Goal: Navigation & Orientation: Find specific page/section

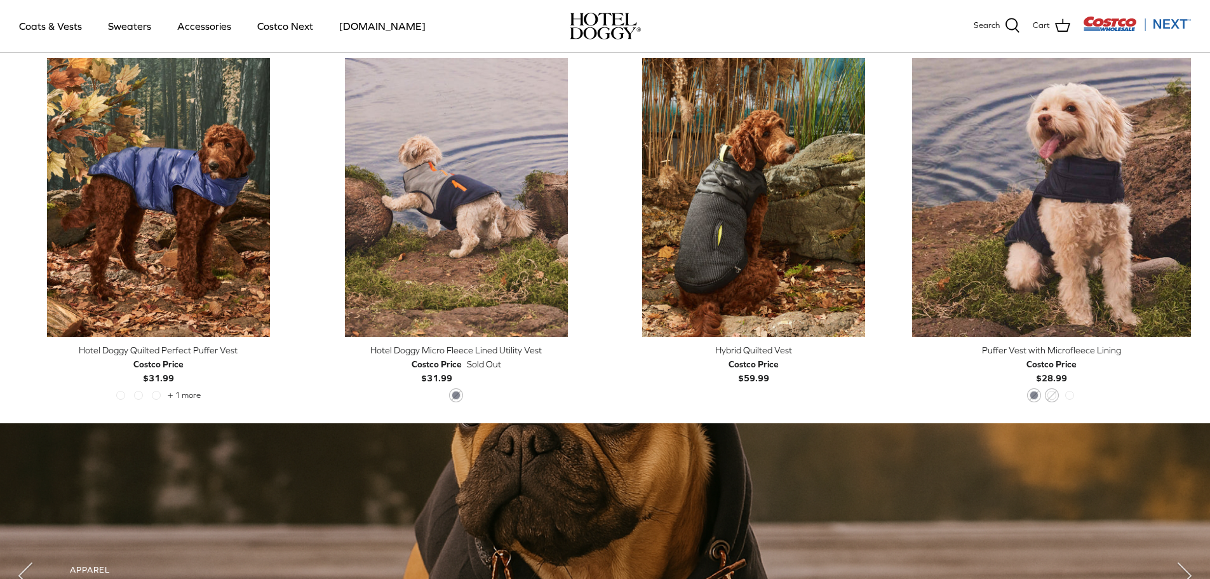
scroll to position [422, 0]
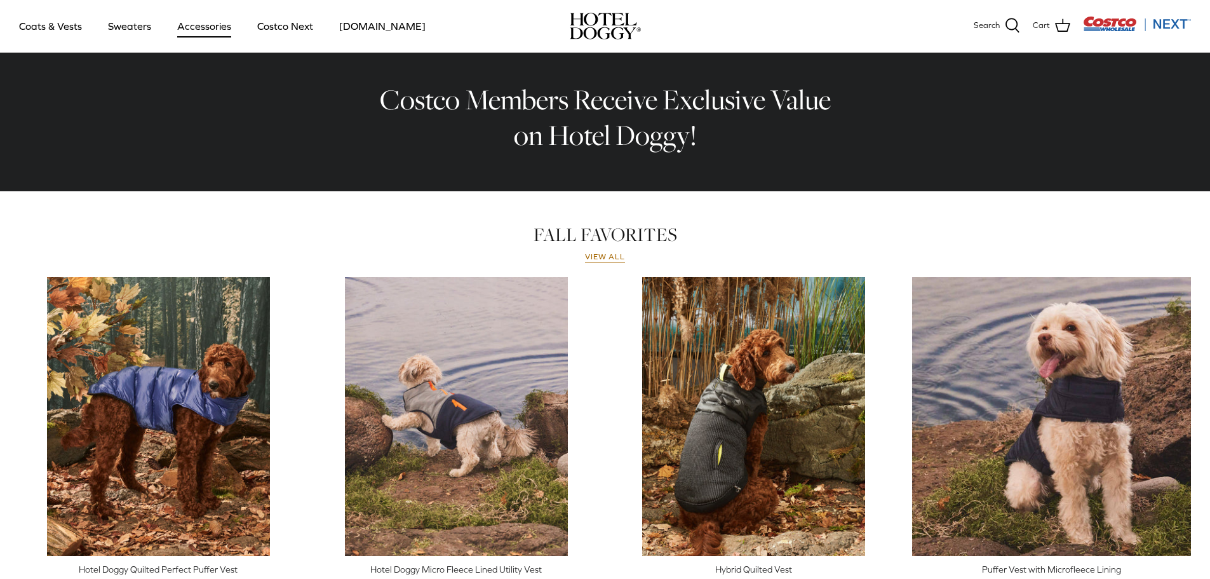
click at [203, 27] on link "Accessories" at bounding box center [204, 25] width 77 height 43
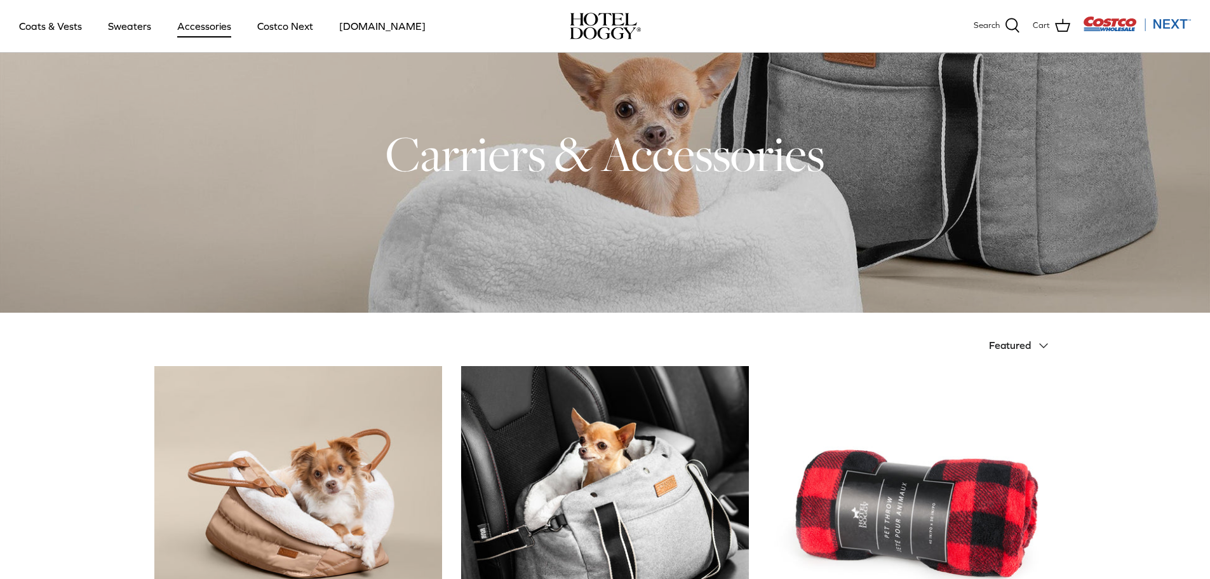
scroll to position [7, 0]
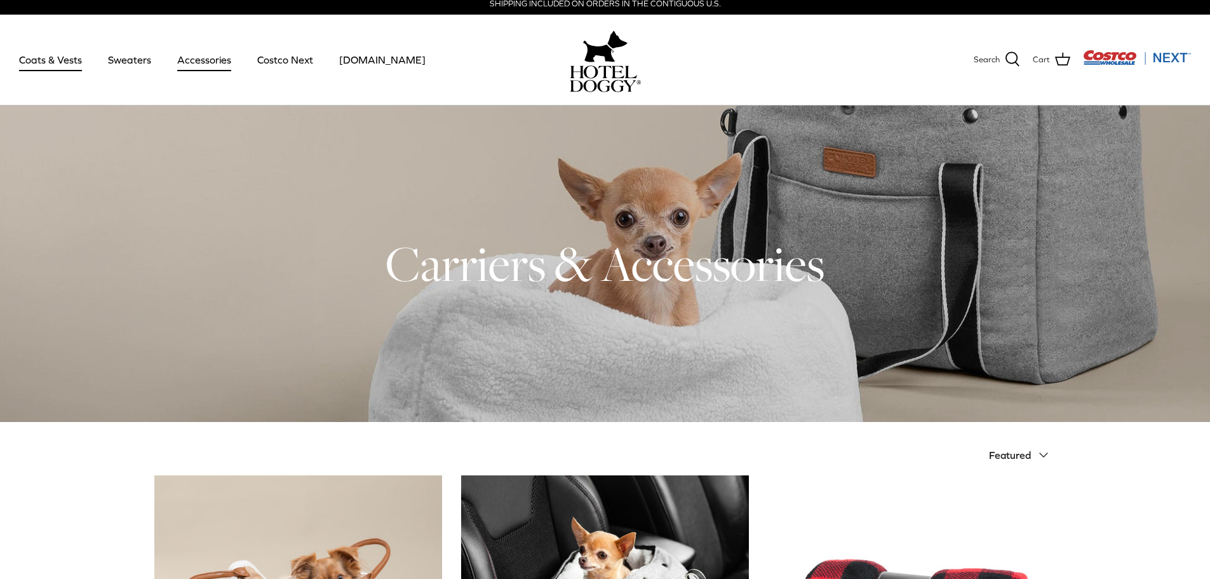
click at [57, 60] on link "Coats & Vests" at bounding box center [51, 59] width 86 height 43
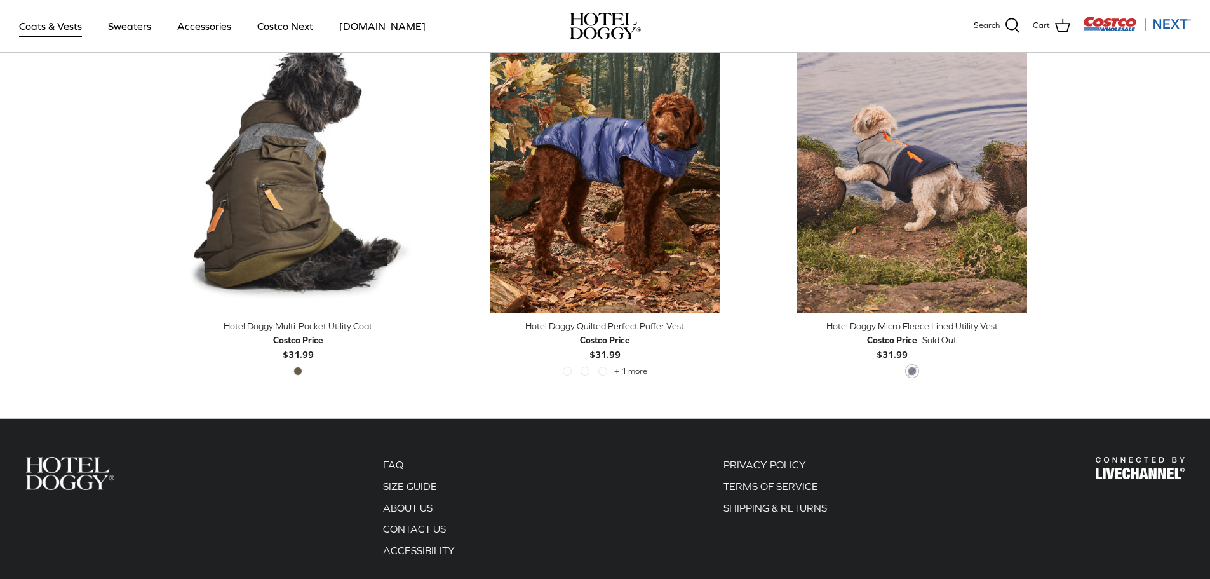
scroll to position [2732, 0]
